Goal: Task Accomplishment & Management: Complete application form

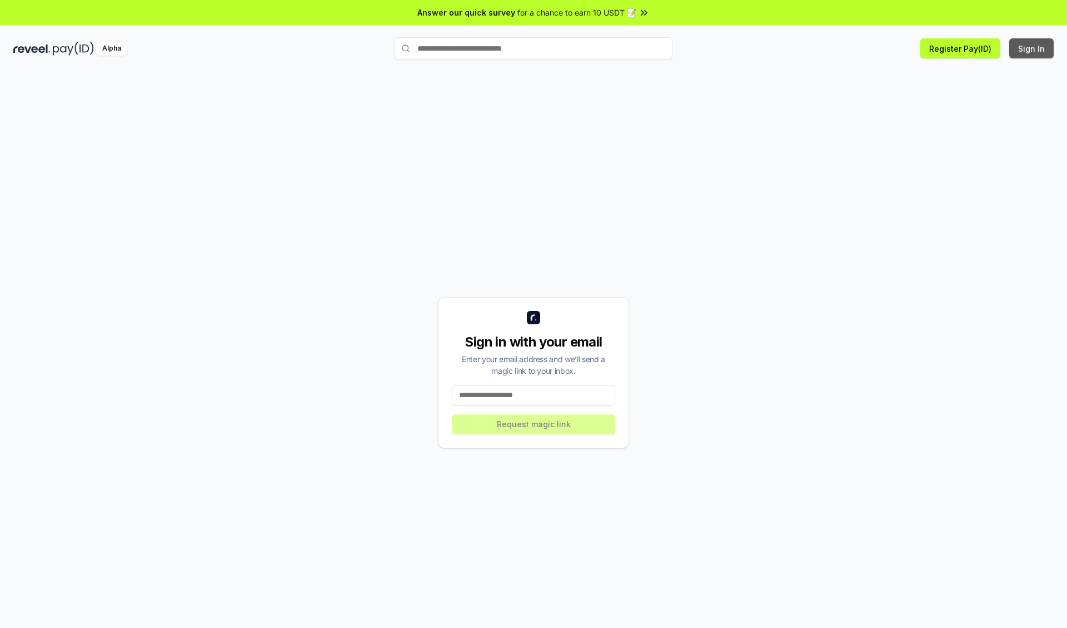
click at [1032, 48] on button "Sign In" at bounding box center [1032, 48] width 44 height 20
type input "**********"
click at [534, 424] on button "Request magic link" at bounding box center [533, 424] width 163 height 20
